Goal: Contribute content: Contribute content

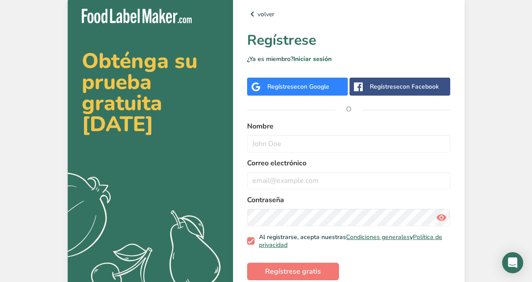
click at [297, 86] on span "con Google" at bounding box center [313, 87] width 32 height 8
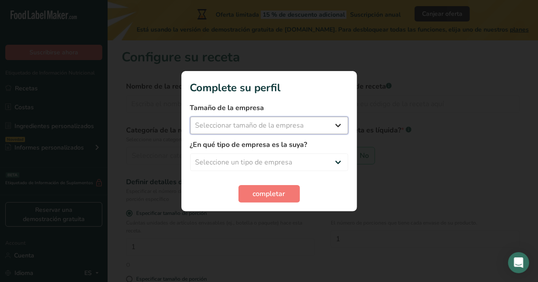
click at [305, 128] on select "Seleccionar tamaño de la empresa Menos de 10 empleados De 10 a 50 empleados De …" at bounding box center [269, 126] width 158 height 18
select select "1"
click at [190, 117] on select "Seleccionar tamaño de la empresa Menos de 10 empleados De 10 a 50 empleados De …" at bounding box center [269, 126] width 158 height 18
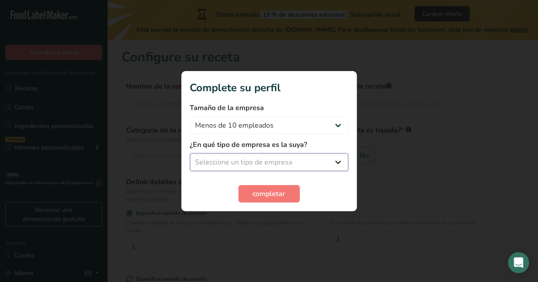
click at [304, 158] on select "Seleccione un tipo de empresa Fabricante de alimentos envasados Restaurante y c…" at bounding box center [269, 163] width 158 height 18
select select "1"
click at [190, 154] on select "Seleccione un tipo de empresa Fabricante de alimentos envasados Restaurante y c…" at bounding box center [269, 163] width 158 height 18
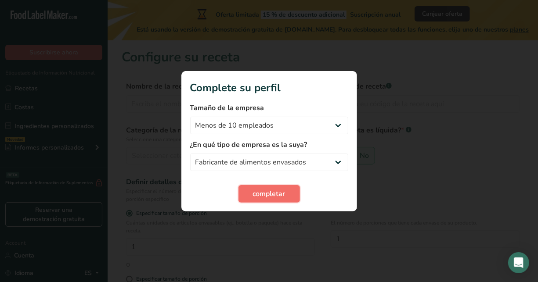
click at [286, 192] on button "completar" at bounding box center [270, 194] width 62 height 18
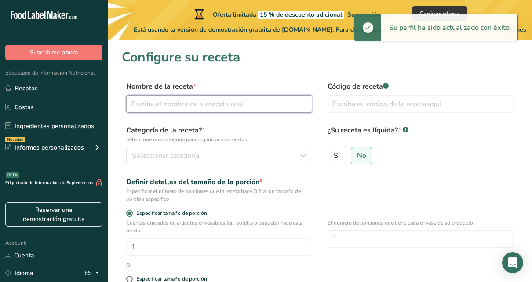
click at [204, 104] on input "text" at bounding box center [219, 104] width 186 height 18
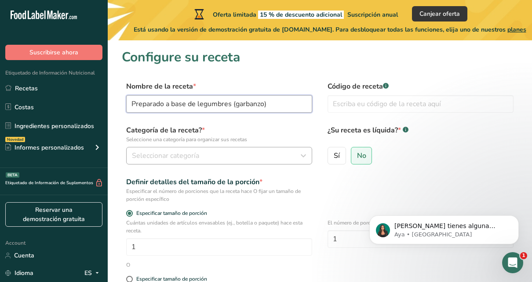
type input "Preparado a base de legumbres (garbanzo)"
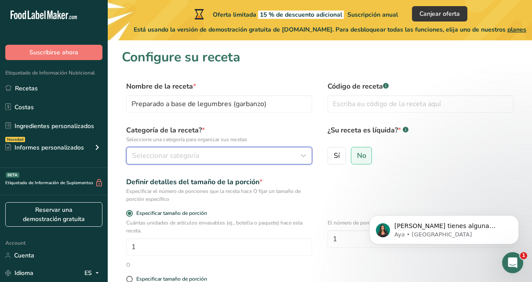
click at [280, 163] on button "Seleccionar categoría" at bounding box center [219, 156] width 186 height 18
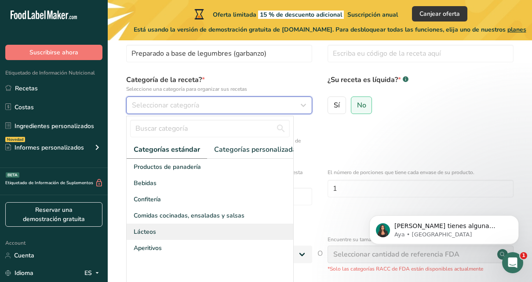
scroll to position [88, 0]
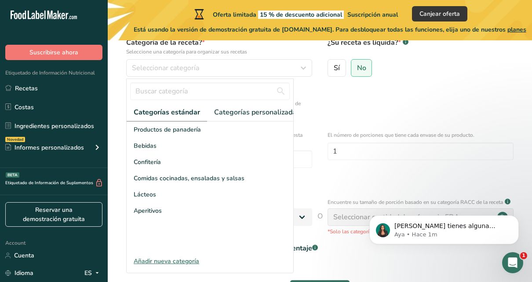
click at [375, 94] on div "Definir detalles del tamaño de la porción * Especificar el número de porciones …" at bounding box center [320, 102] width 396 height 26
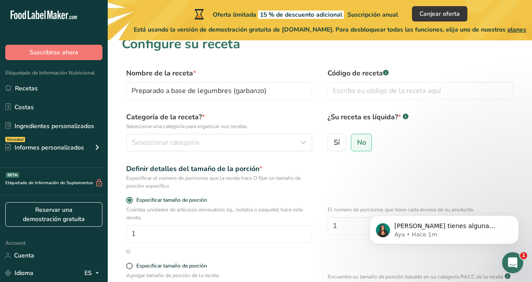
scroll to position [0, 0]
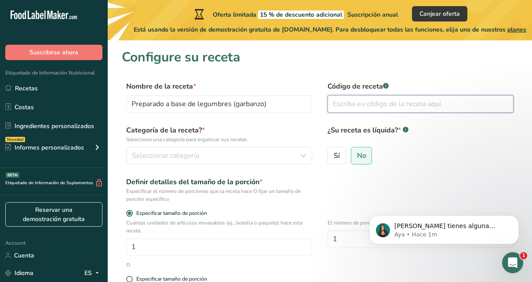
click at [391, 104] on input "text" at bounding box center [420, 104] width 186 height 18
click at [397, 142] on label "¿Su receta es líquida? * .a-a{fill:#347362;}.b-a{fill:#fff;}" at bounding box center [420, 134] width 186 height 18
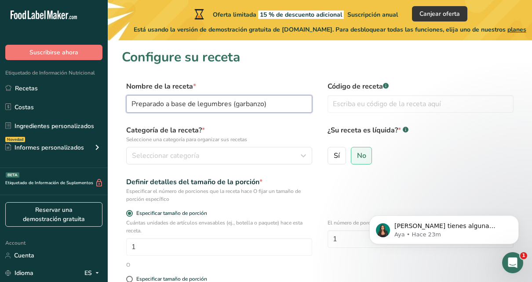
click at [281, 106] on input "Preparado a base de legumbres (garbanzo)" at bounding box center [219, 104] width 186 height 18
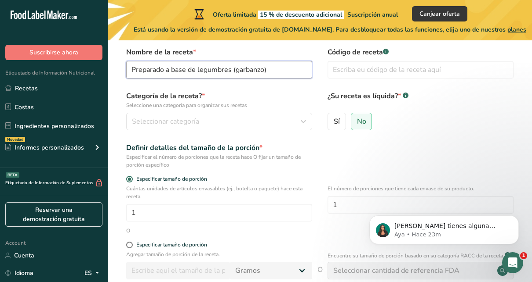
scroll to position [44, 0]
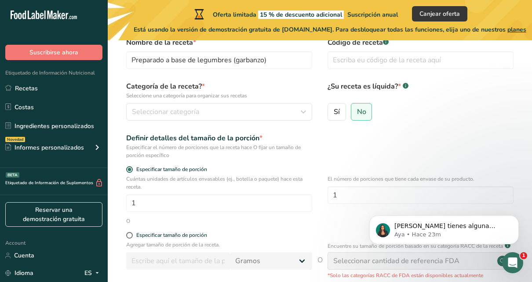
click at [395, 102] on div "¿Su receta es líquida? * .a-a{fill:#347362;}.b-a{fill:#fff;} Sí No" at bounding box center [420, 103] width 186 height 45
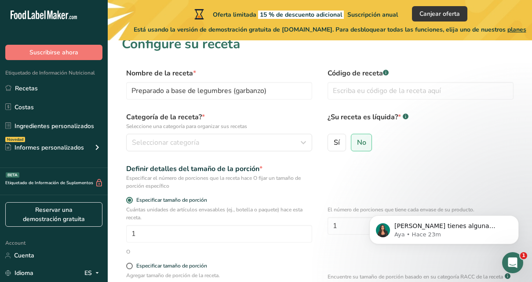
scroll to position [0, 0]
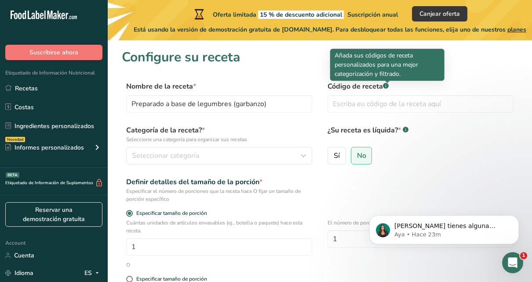
click at [384, 86] on rect at bounding box center [386, 86] width 6 height 6
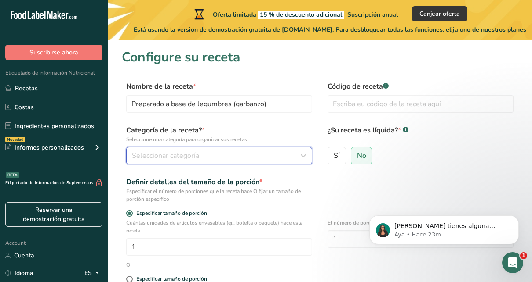
click at [261, 158] on div "Seleccionar categoría" at bounding box center [216, 156] width 169 height 11
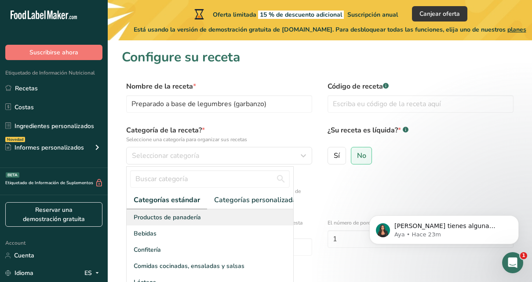
click at [230, 223] on div "Productos de panadería" at bounding box center [210, 218] width 166 height 16
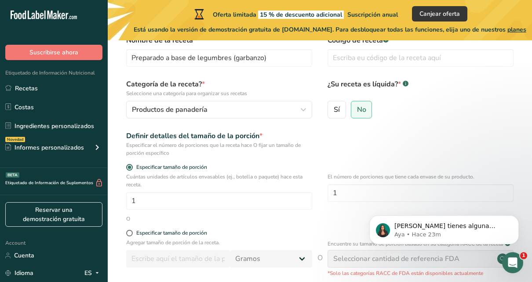
scroll to position [88, 0]
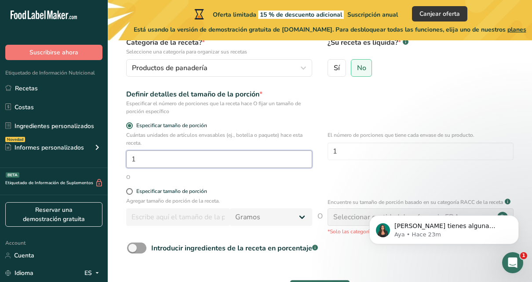
click at [290, 161] on input "1" at bounding box center [219, 160] width 186 height 18
click at [333, 173] on div "El número de porciones que tiene cada envase de su producto. 1" at bounding box center [420, 152] width 186 height 42
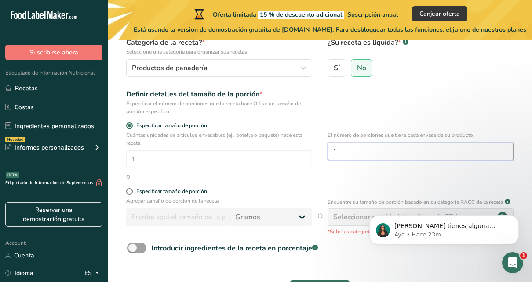
click at [367, 151] on input "1" at bounding box center [420, 152] width 186 height 18
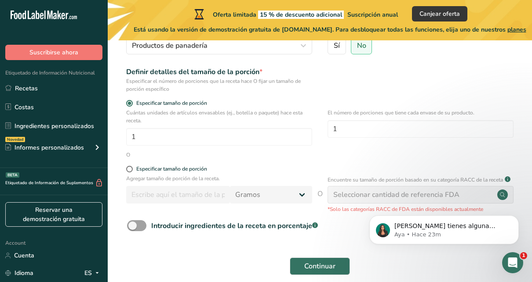
scroll to position [112, 0]
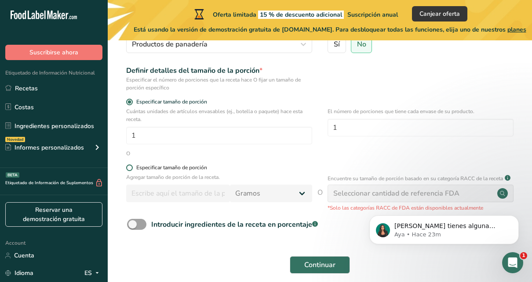
click at [129, 167] on span at bounding box center [129, 168] width 7 height 7
click at [129, 167] on input "Especificar tamaño de porción" at bounding box center [129, 168] width 6 height 6
radio input "true"
radio input "false"
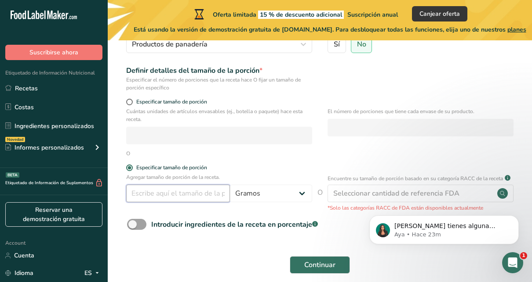
click at [190, 200] on input "number" at bounding box center [178, 194] width 104 height 18
type input "30"
click at [354, 160] on form "Nombre de la receta * Preparado a base de legumbres (garbanzo) Código de receta…" at bounding box center [320, 125] width 396 height 310
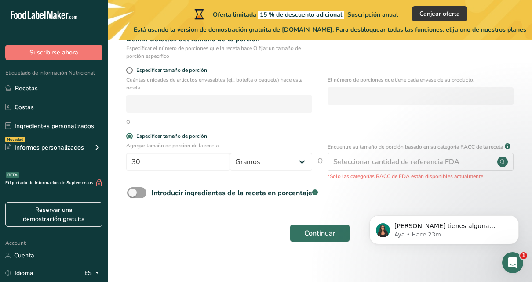
scroll to position [156, 0]
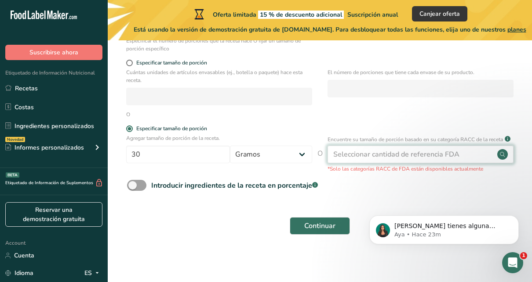
click at [409, 152] on div "Seleccionar cantidad de referencia FDA" at bounding box center [396, 154] width 126 height 11
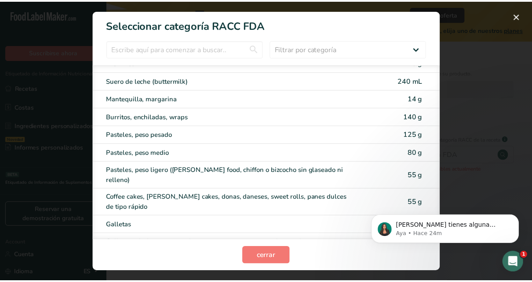
scroll to position [88, 0]
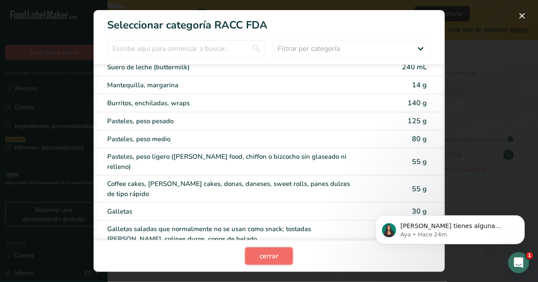
click at [266, 256] on span "cerrar" at bounding box center [269, 256] width 19 height 11
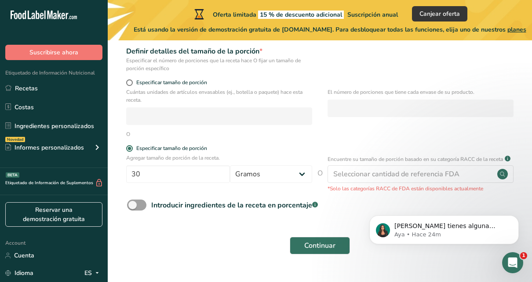
scroll to position [156, 0]
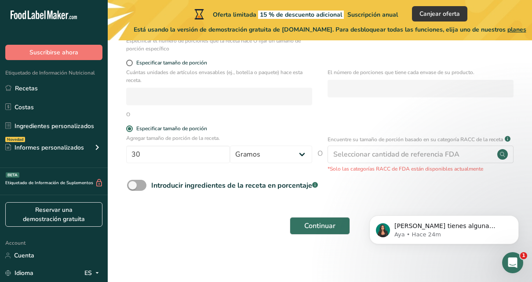
click at [140, 189] on span at bounding box center [136, 185] width 19 height 11
click at [133, 188] on input "Introducir ingredientes de la receta en porcentaje .a-a{fill:#347362;}.b-a{fill…" at bounding box center [130, 186] width 6 height 6
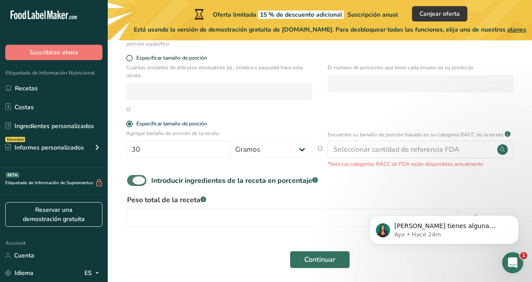
click at [140, 186] on span at bounding box center [136, 180] width 19 height 11
click at [133, 184] on input "Introducir ingredientes de la receta en porcentaje .a-a{fill:#347362;}.b-a{fill…" at bounding box center [130, 181] width 6 height 6
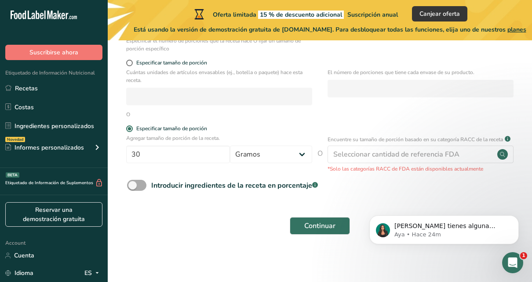
click at [140, 189] on span at bounding box center [136, 185] width 19 height 11
click at [133, 188] on input "Introducir ingredientes de la receta en porcentaje .a-a{fill:#347362;}.b-a{fill…" at bounding box center [130, 186] width 6 height 6
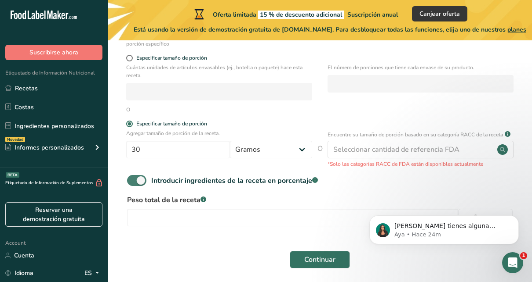
click at [140, 186] on span at bounding box center [136, 180] width 19 height 11
click at [133, 184] on input "Introducir ingredientes de la receta en porcentaje .a-a{fill:#347362;}.b-a{fill…" at bounding box center [130, 181] width 6 height 6
checkbox input "false"
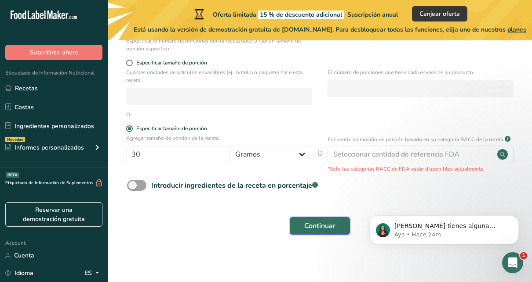
click at [292, 221] on button "Continuar" at bounding box center [320, 226] width 60 height 18
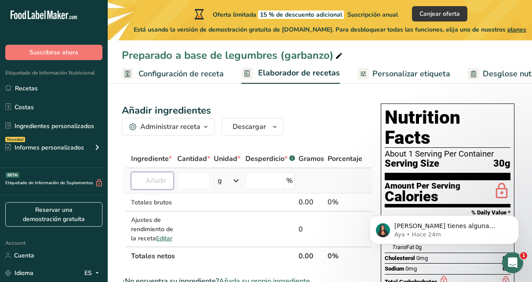
click at [161, 172] on input "text" at bounding box center [152, 181] width 43 height 18
click at [208, 172] on input "number" at bounding box center [193, 181] width 33 height 18
click at [266, 172] on input "number" at bounding box center [264, 181] width 39 height 18
click at [158, 172] on input "text" at bounding box center [152, 181] width 43 height 18
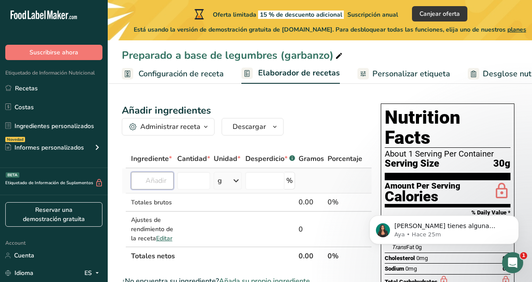
click at [159, 172] on input "text" at bounding box center [152, 181] width 43 height 18
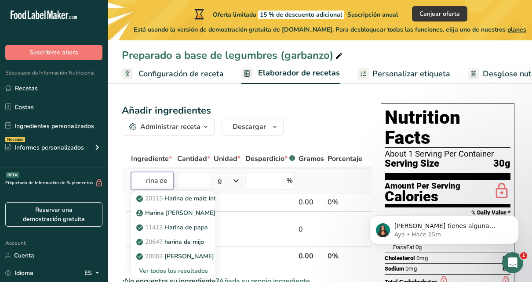
scroll to position [0, 15]
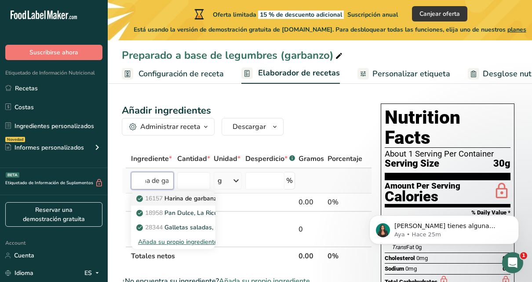
type input "harina de ga"
click at [175, 194] on p "16157 Harina de garbanzos (besan)" at bounding box center [192, 198] width 109 height 9
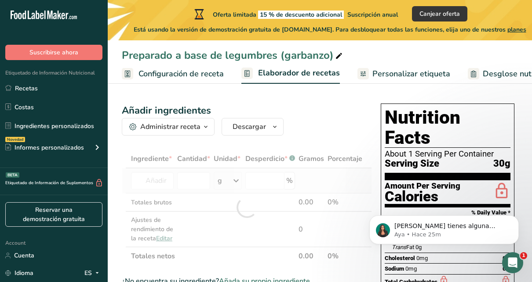
type input "Chickpea flour (besan)"
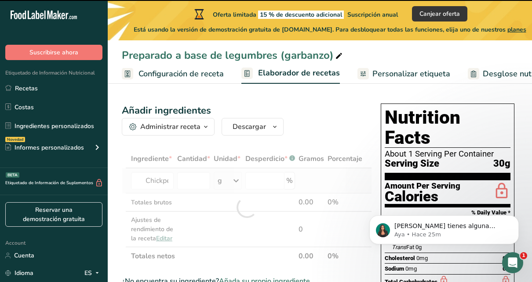
type input "0"
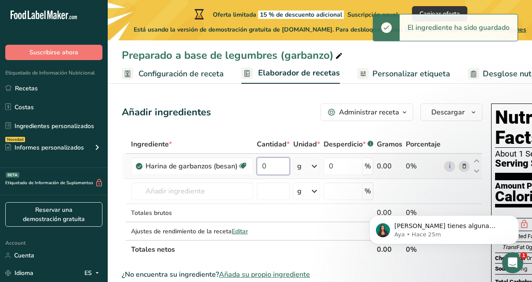
click at [272, 166] on input "0" at bounding box center [273, 167] width 33 height 18
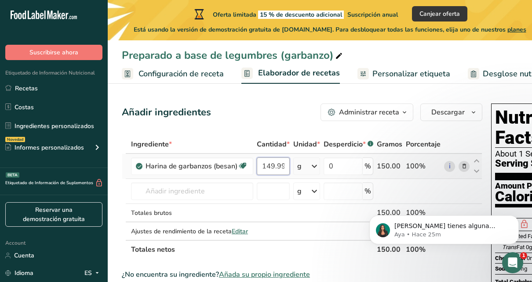
scroll to position [44, 0]
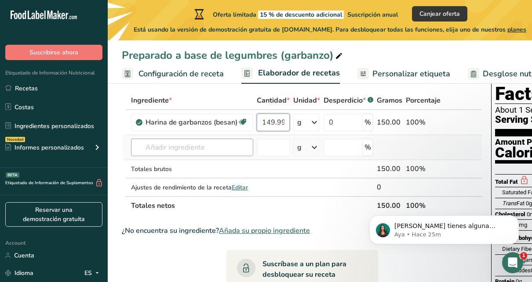
type input "149.999999"
click at [185, 148] on div "Ingrediente * Cantidad * Unidad * Desperdicio * .a-a{fill:#347362;}.b-a{fill:#f…" at bounding box center [302, 153] width 360 height 124
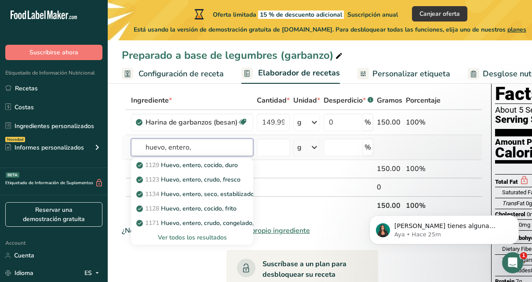
type input "huevo, entero,"
click at [202, 240] on div "Ver todos los resultados" at bounding box center [192, 237] width 108 height 9
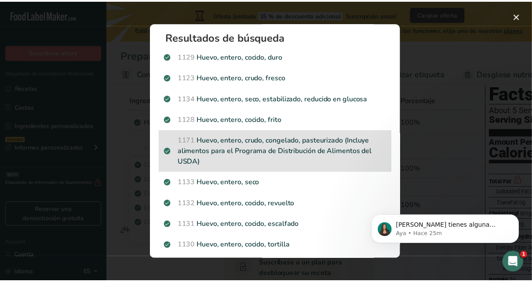
scroll to position [0, 0]
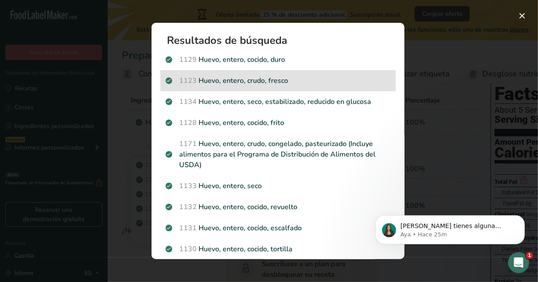
click at [261, 80] on p "1123 Huevo, entero, crudo, fresco" at bounding box center [278, 81] width 225 height 11
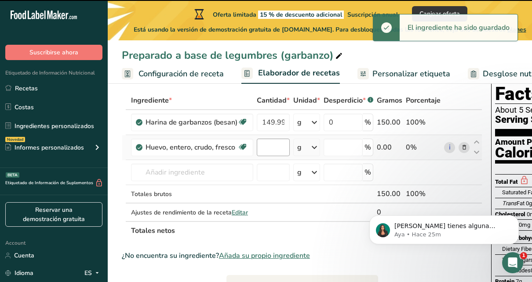
type input "0"
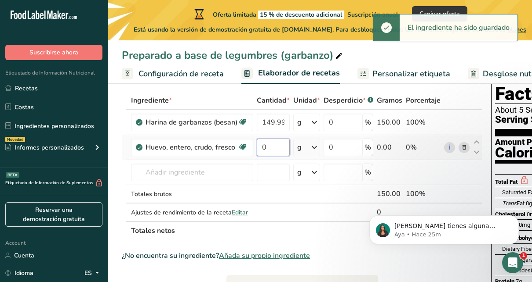
click at [275, 149] on input "0" at bounding box center [273, 148] width 33 height 18
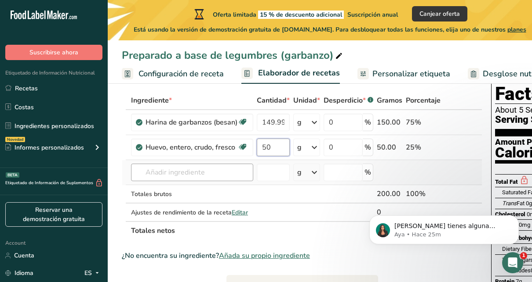
type input "50"
click at [210, 175] on div "Ingrediente * Cantidad * Unidad * Desperdicio * .a-a{fill:#347362;}.b-a{fill:#f…" at bounding box center [302, 165] width 360 height 149
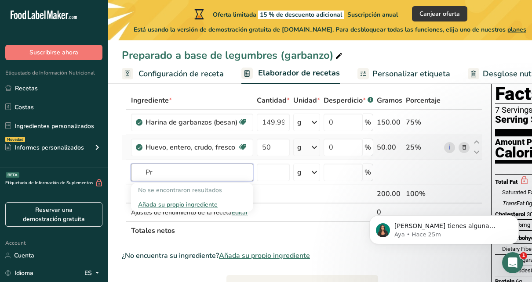
type input "P"
type input "a"
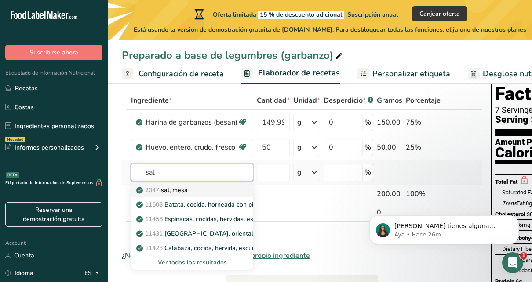
type input "sal"
click at [226, 192] on div "2047 sal, [GEOGRAPHIC_DATA]" at bounding box center [185, 190] width 94 height 9
type input "Salt, table"
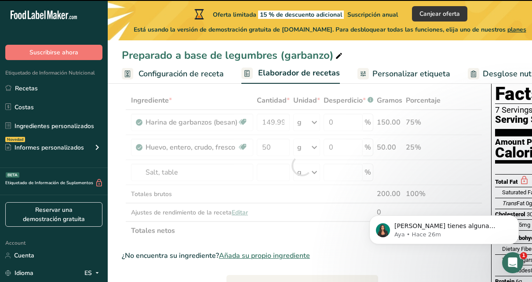
type input "0"
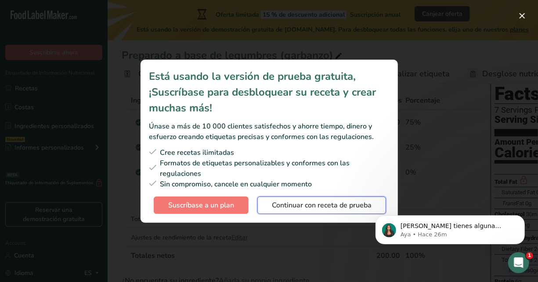
click at [353, 207] on span "Continuar con receta de prueba" at bounding box center [322, 205] width 100 height 11
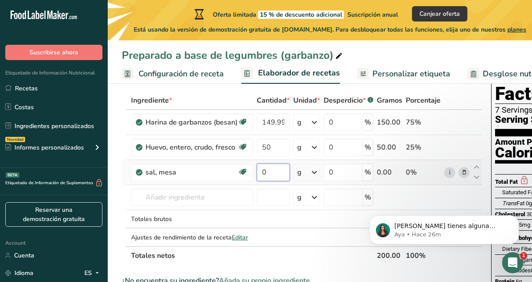
click at [276, 173] on input "0" at bounding box center [273, 173] width 33 height 18
type input "2.5"
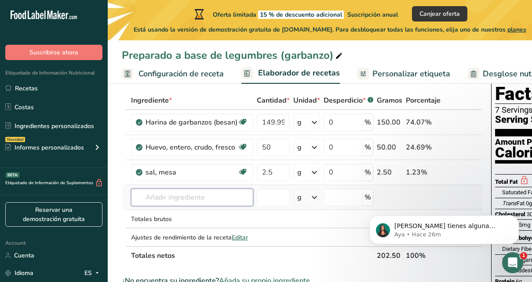
click at [223, 195] on div "Ingrediente * Cantidad * Unidad * Desperdicio * .a-a{fill:#347362;}.b-a{fill:#f…" at bounding box center [302, 178] width 360 height 174
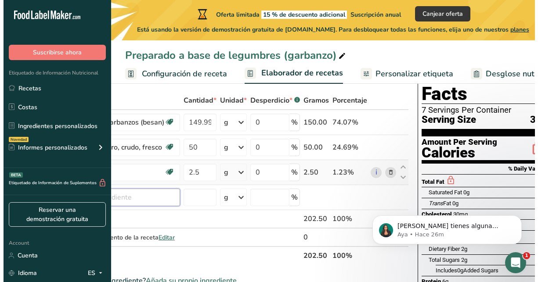
scroll to position [0, 94]
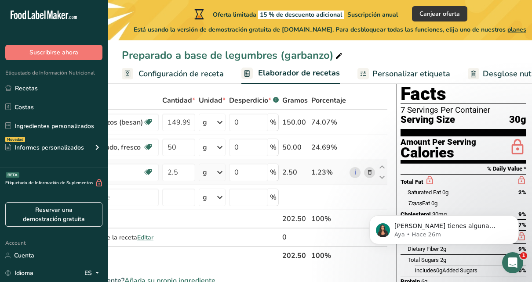
click at [368, 172] on icon at bounding box center [369, 172] width 6 height 9
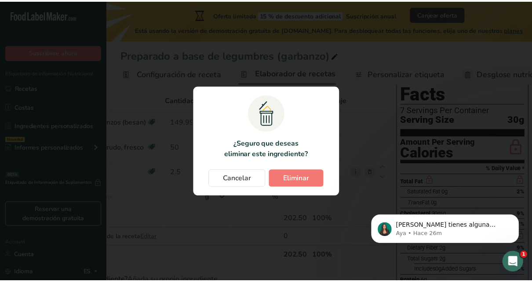
scroll to position [0, 88]
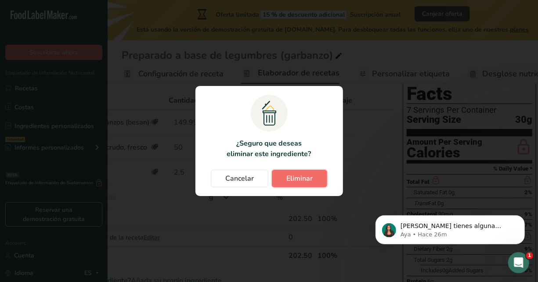
click at [294, 183] on span "Eliminar" at bounding box center [299, 179] width 26 height 11
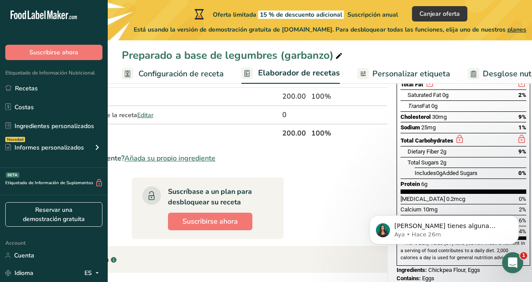
scroll to position [114, 0]
